Goal: Information Seeking & Learning: Check status

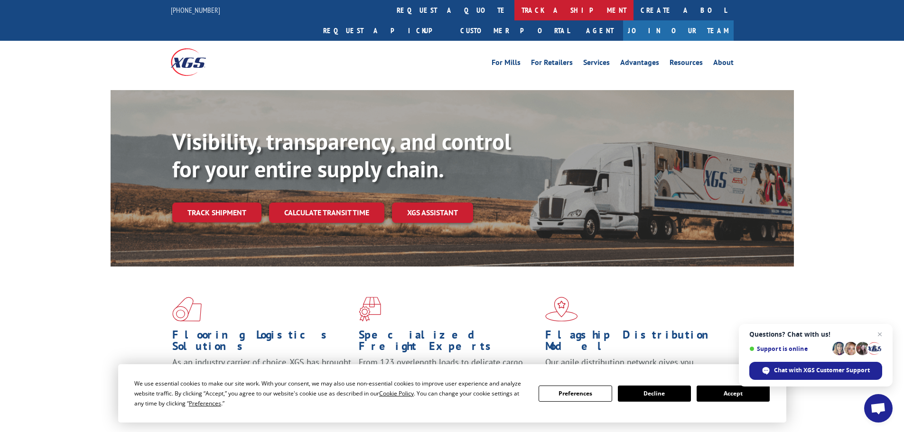
click at [515, 11] on link "track a shipment" at bounding box center [574, 10] width 119 height 20
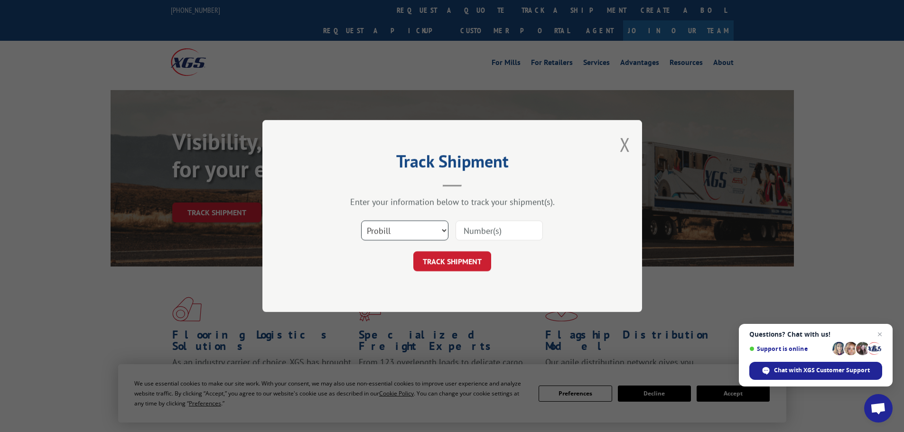
click at [408, 237] on select "Select category... Probill BOL PO" at bounding box center [404, 231] width 87 height 20
select select "po"
click at [361, 221] on select "Select category... Probill BOL PO" at bounding box center [404, 231] width 87 height 20
click at [500, 228] on input at bounding box center [499, 231] width 87 height 20
paste input "15519383"
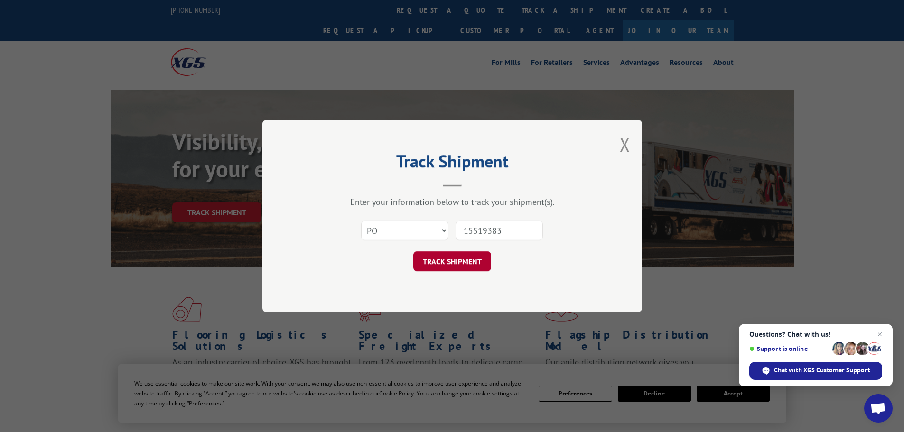
type input "15519383"
click at [446, 257] on button "TRACK SHIPMENT" at bounding box center [452, 262] width 78 height 20
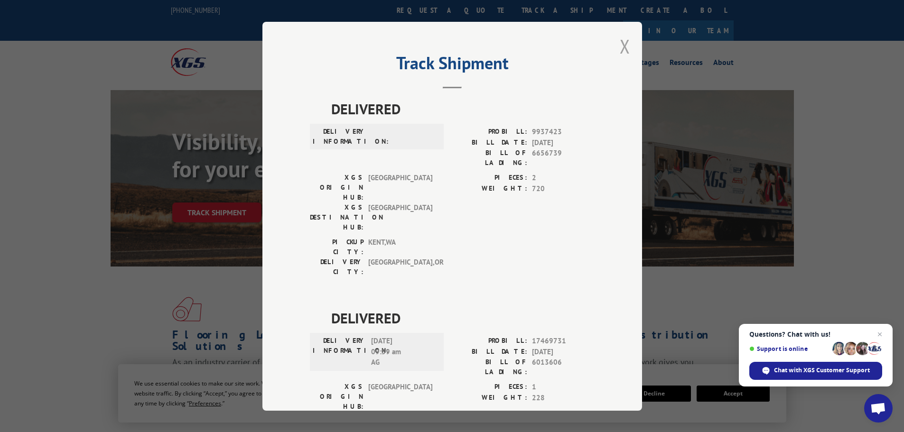
click at [620, 44] on button "Close modal" at bounding box center [625, 46] width 10 height 25
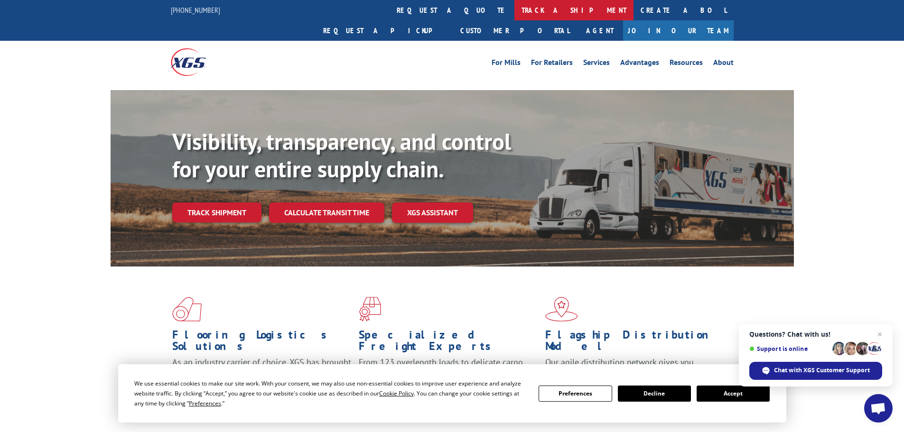
click at [515, 9] on link "track a shipment" at bounding box center [574, 10] width 119 height 20
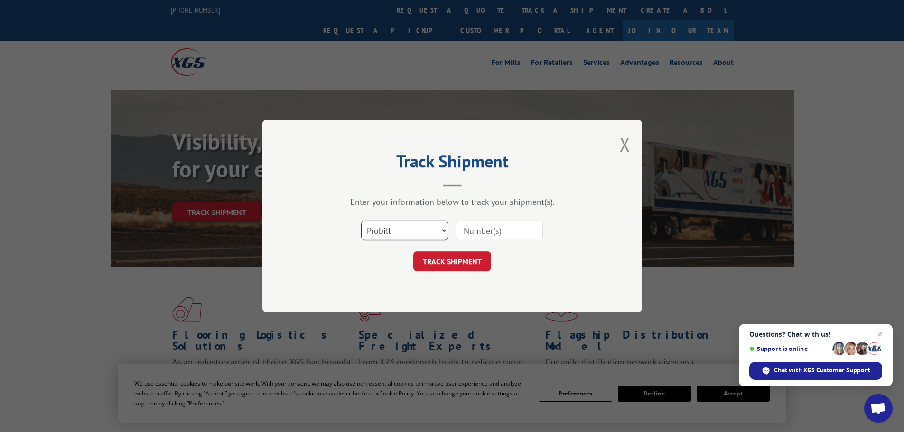
click at [417, 230] on select "Select category... Probill BOL PO" at bounding box center [404, 231] width 87 height 20
select select "po"
click at [361, 221] on select "Select category... Probill BOL PO" at bounding box center [404, 231] width 87 height 20
click at [514, 228] on input at bounding box center [499, 231] width 87 height 20
paste input "15519387"
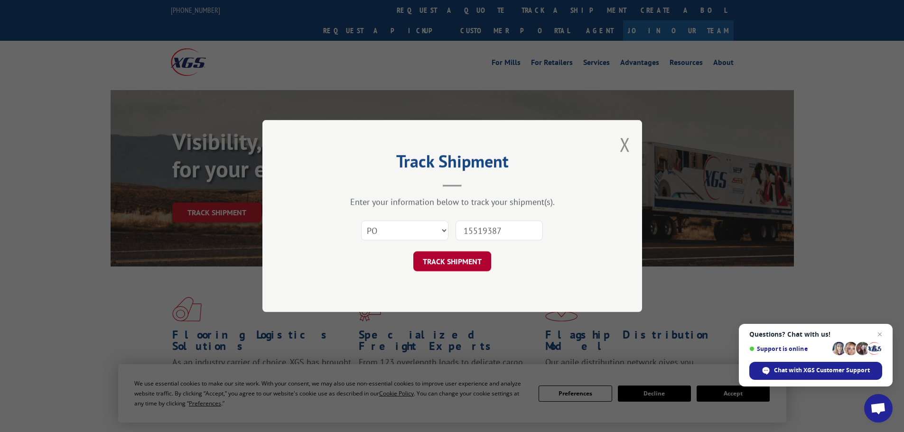
type input "15519387"
click at [471, 261] on button "TRACK SHIPMENT" at bounding box center [452, 262] width 78 height 20
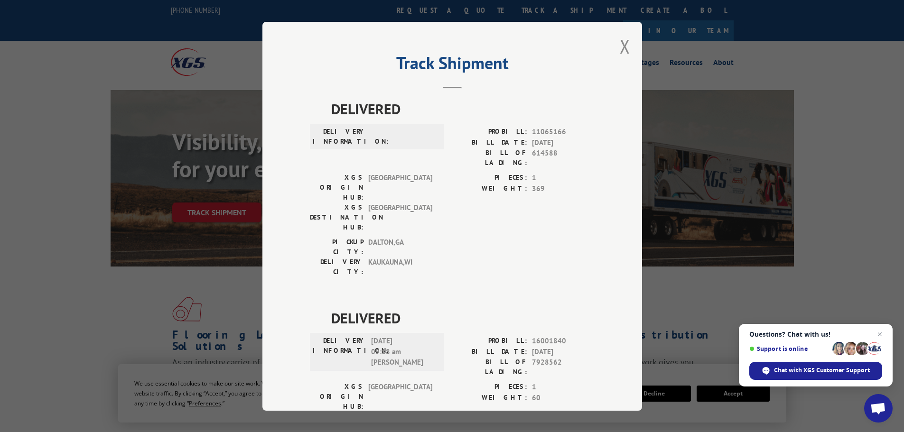
click at [630, 44] on div "Track Shipment DELIVERED DELIVERY INFORMATION: PROBILL: 11065166 BILL DATE: [DA…" at bounding box center [452, 216] width 380 height 389
click at [622, 47] on button "Close modal" at bounding box center [625, 46] width 10 height 25
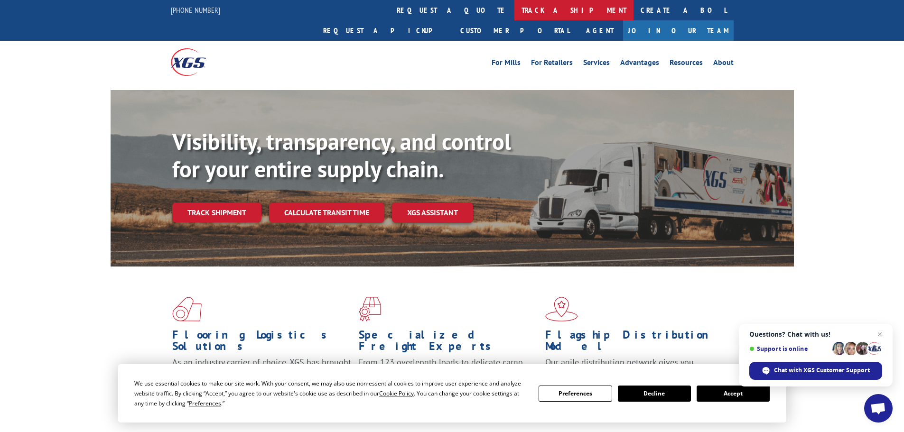
click at [515, 6] on link "track a shipment" at bounding box center [574, 10] width 119 height 20
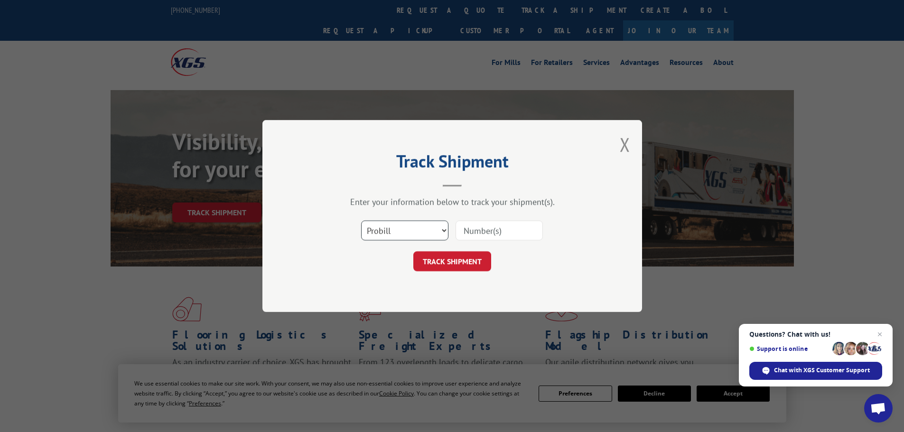
click at [396, 231] on select "Select category... Probill BOL PO" at bounding box center [404, 231] width 87 height 20
select select "po"
click at [361, 221] on select "Select category... Probill BOL PO" at bounding box center [404, 231] width 87 height 20
click at [376, 294] on div "Track Shipment Enter your information below to track your shipment(s). Select c…" at bounding box center [452, 216] width 380 height 192
click at [486, 236] on input at bounding box center [499, 231] width 87 height 20
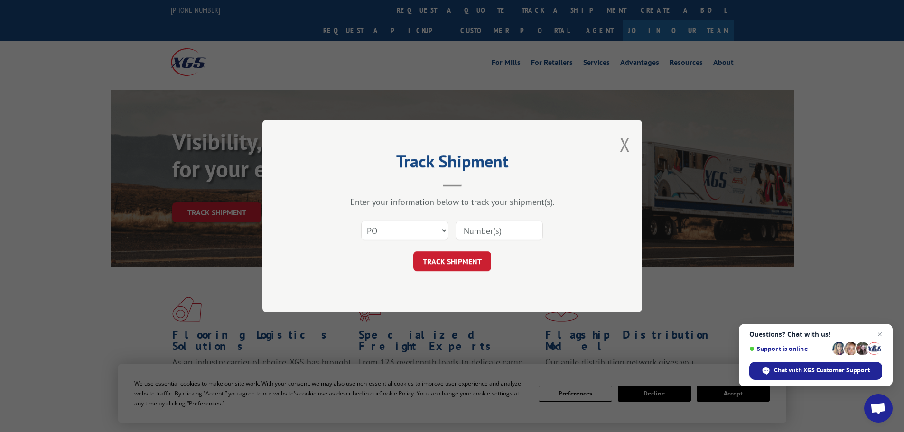
paste input "15519547"
type input "15519547"
click at [459, 263] on button "TRACK SHIPMENT" at bounding box center [452, 262] width 78 height 20
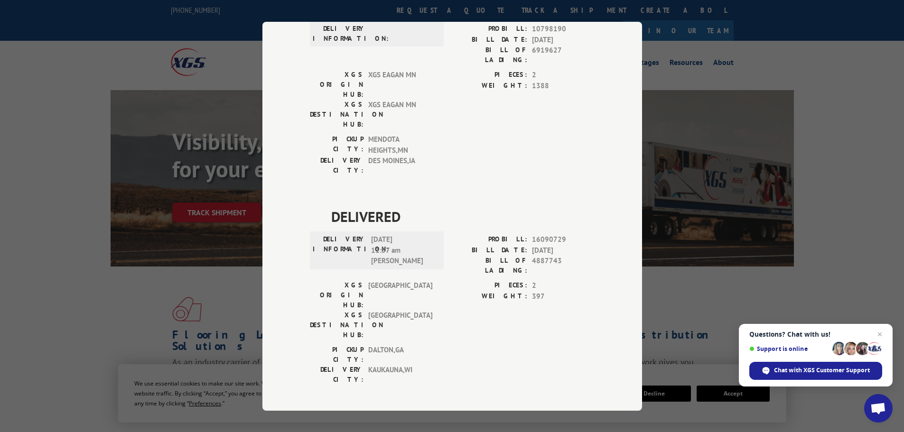
scroll to position [202, 0]
